Goal: Complete application form

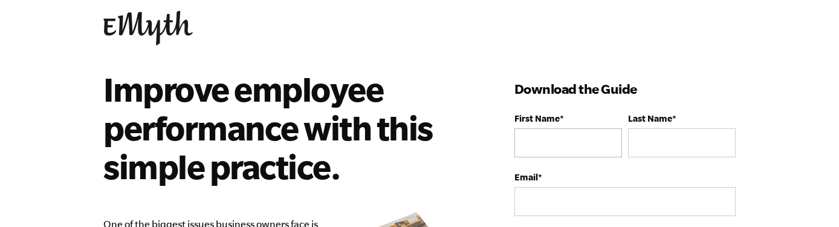
scroll to position [25, 0]
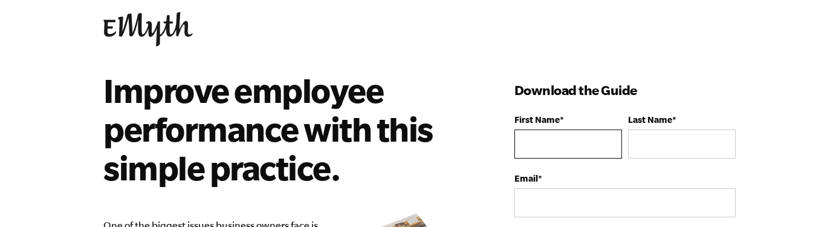
click at [576, 146] on input "First Name *" at bounding box center [569, 143] width 108 height 29
type input "m"
type input "Maxim"
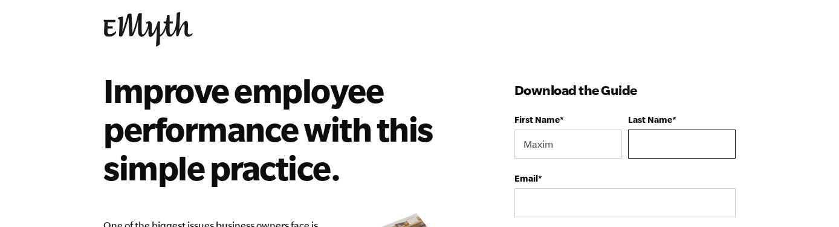
click at [653, 143] on input "Last Name *" at bounding box center [682, 143] width 108 height 29
type input "[PERSON_NAME]"
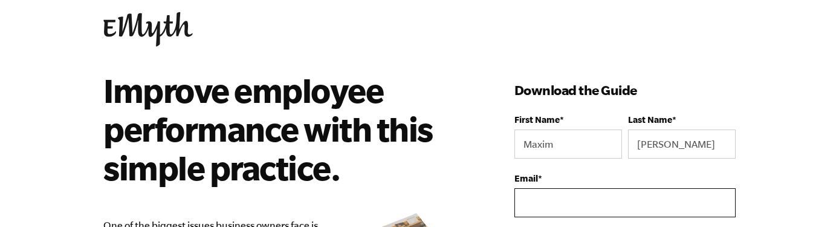
click at [648, 209] on input "Email *" at bounding box center [625, 202] width 221 height 29
type input "[EMAIL_ADDRESS][DOMAIN_NAME]"
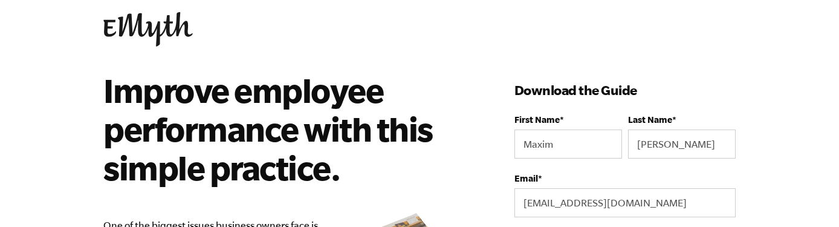
click at [720, 174] on label "Email *" at bounding box center [625, 178] width 221 height 10
click at [720, 188] on input "[EMAIL_ADDRESS][DOMAIN_NAME]" at bounding box center [625, 202] width 221 height 29
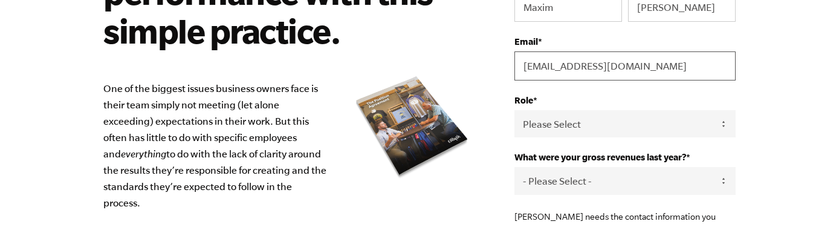
scroll to position [162, 0]
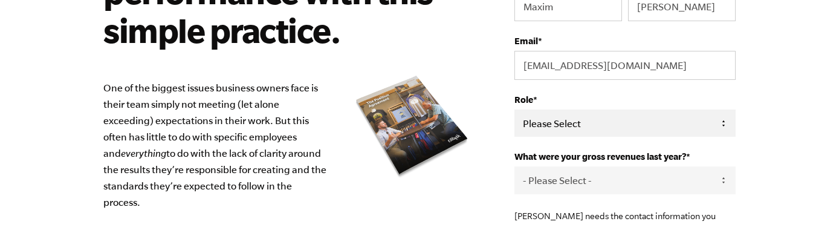
click at [719, 126] on select "Please Select Owner Partner / Co-Owner Executive Employee / Other" at bounding box center [625, 122] width 221 height 27
select select "Owner"
click at [515, 110] on select "Please Select Owner Partner / Co-Owner Executive Employee / Other" at bounding box center [625, 122] width 221 height 27
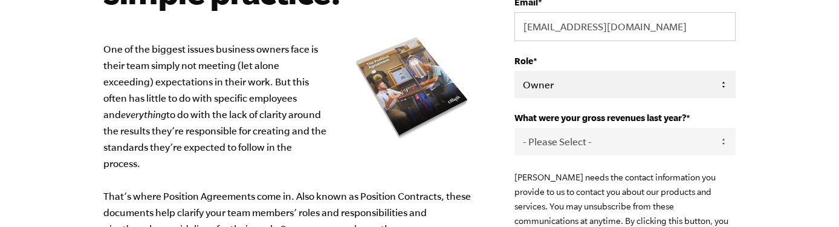
scroll to position [205, 0]
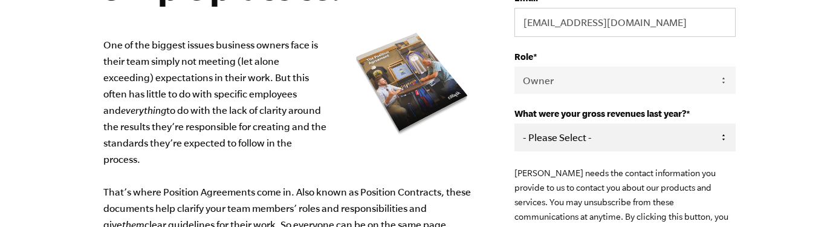
click at [714, 137] on select "- Please Select - 0-75K 76-150K 151-275K 276-500K 501-750K 751-1M 1-2.5M 2.5-5M…" at bounding box center [625, 136] width 221 height 27
select select "2.5-5M"
click at [515, 124] on select "- Please Select - 0-75K 76-150K 151-275K 276-500K 501-750K 751-1M 1-2.5M 2.5-5M…" at bounding box center [625, 136] width 221 height 27
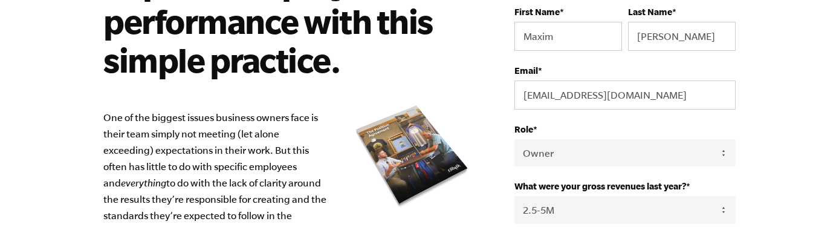
scroll to position [157, 0]
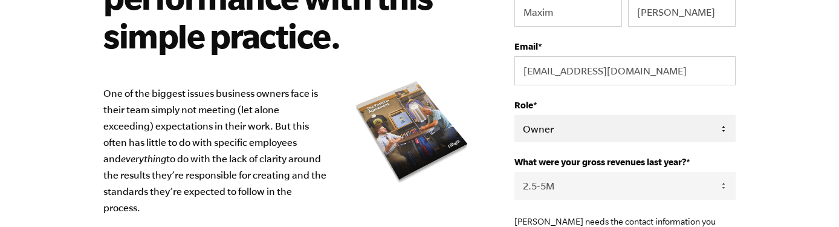
click at [672, 130] on select "Please Select Owner Partner / Co-Owner Executive Employee / Other" at bounding box center [625, 128] width 221 height 27
select select "Executive"
click at [515, 115] on select "Please Select Owner Partner / Co-Owner Executive Employee / Other" at bounding box center [625, 128] width 221 height 27
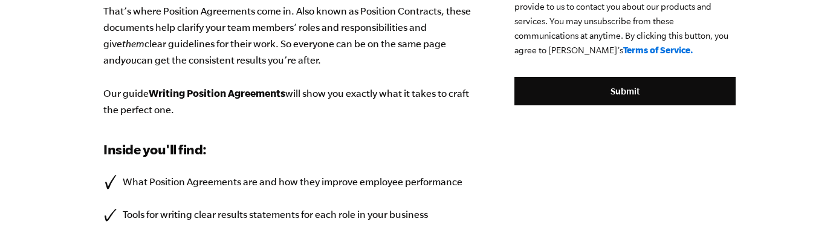
scroll to position [396, 0]
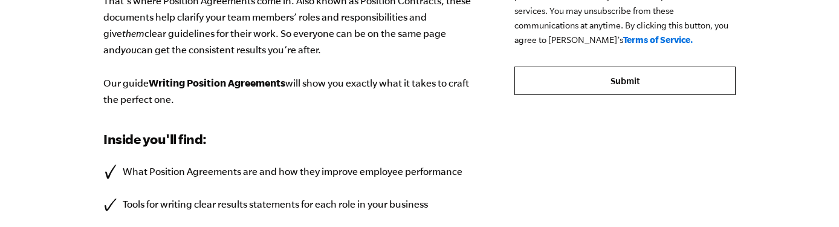
click at [665, 91] on input "Submit" at bounding box center [625, 81] width 221 height 29
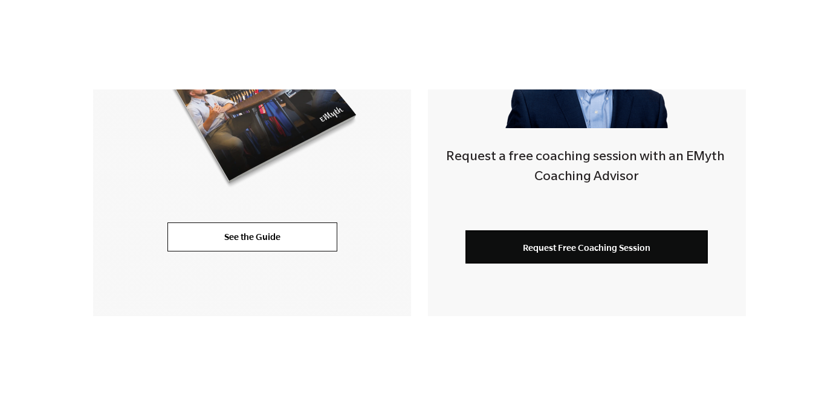
scroll to position [445, 0]
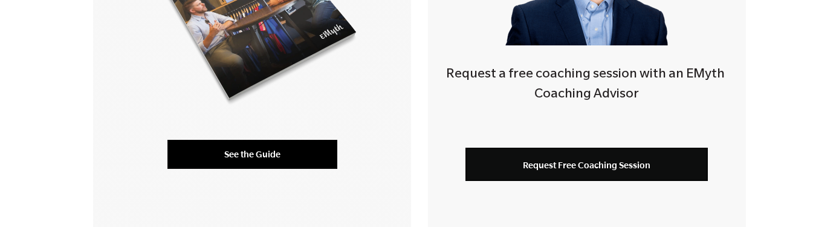
click at [308, 165] on link "See the Guide" at bounding box center [252, 154] width 170 height 29
